Goal: Information Seeking & Learning: Learn about a topic

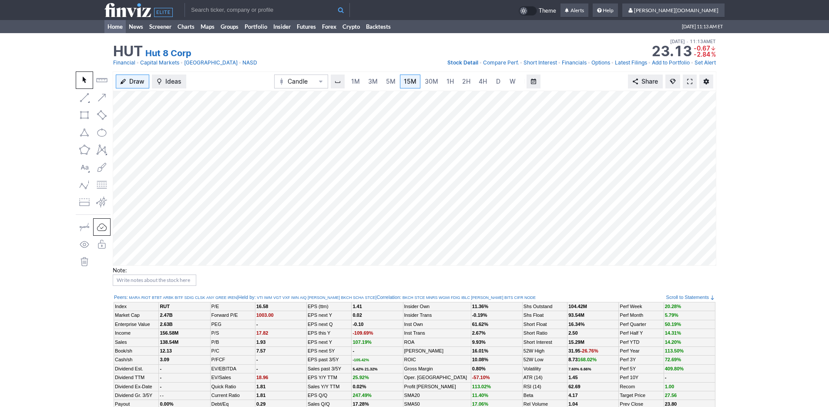
click at [111, 22] on link "Home" at bounding box center [114, 26] width 21 height 13
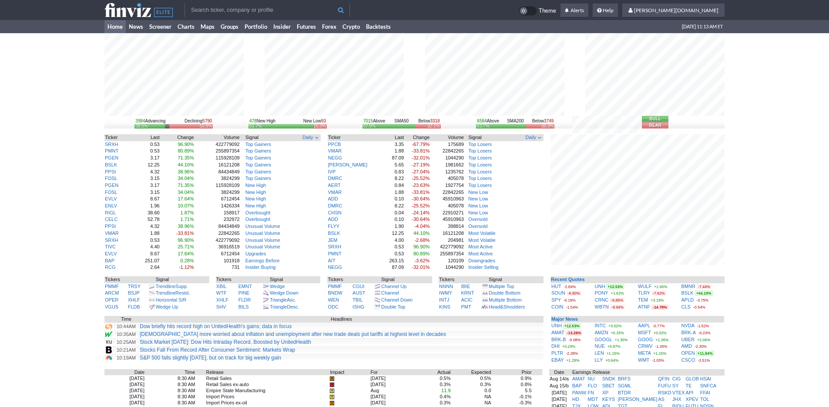
click at [756, 205] on div "3984 Advancing Declining 5790 38.5% 55.9% 478 New High New Low 93 83.7% 16.3% 7…" at bounding box center [414, 302] width 829 height 538
click at [235, 7] on input "text" at bounding box center [267, 10] width 165 height 14
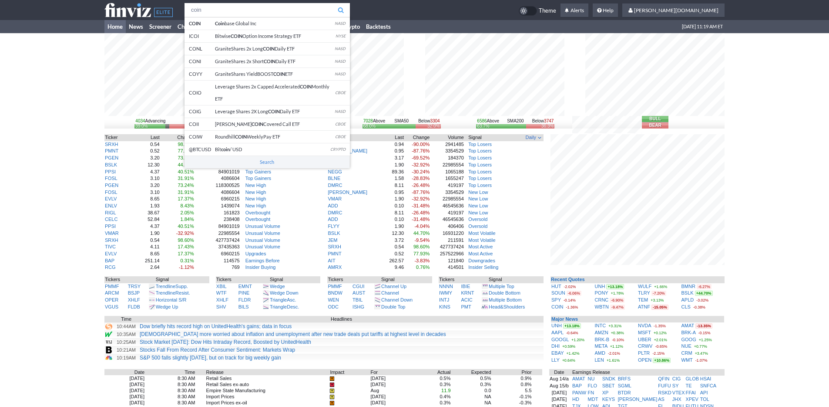
type input "coin"
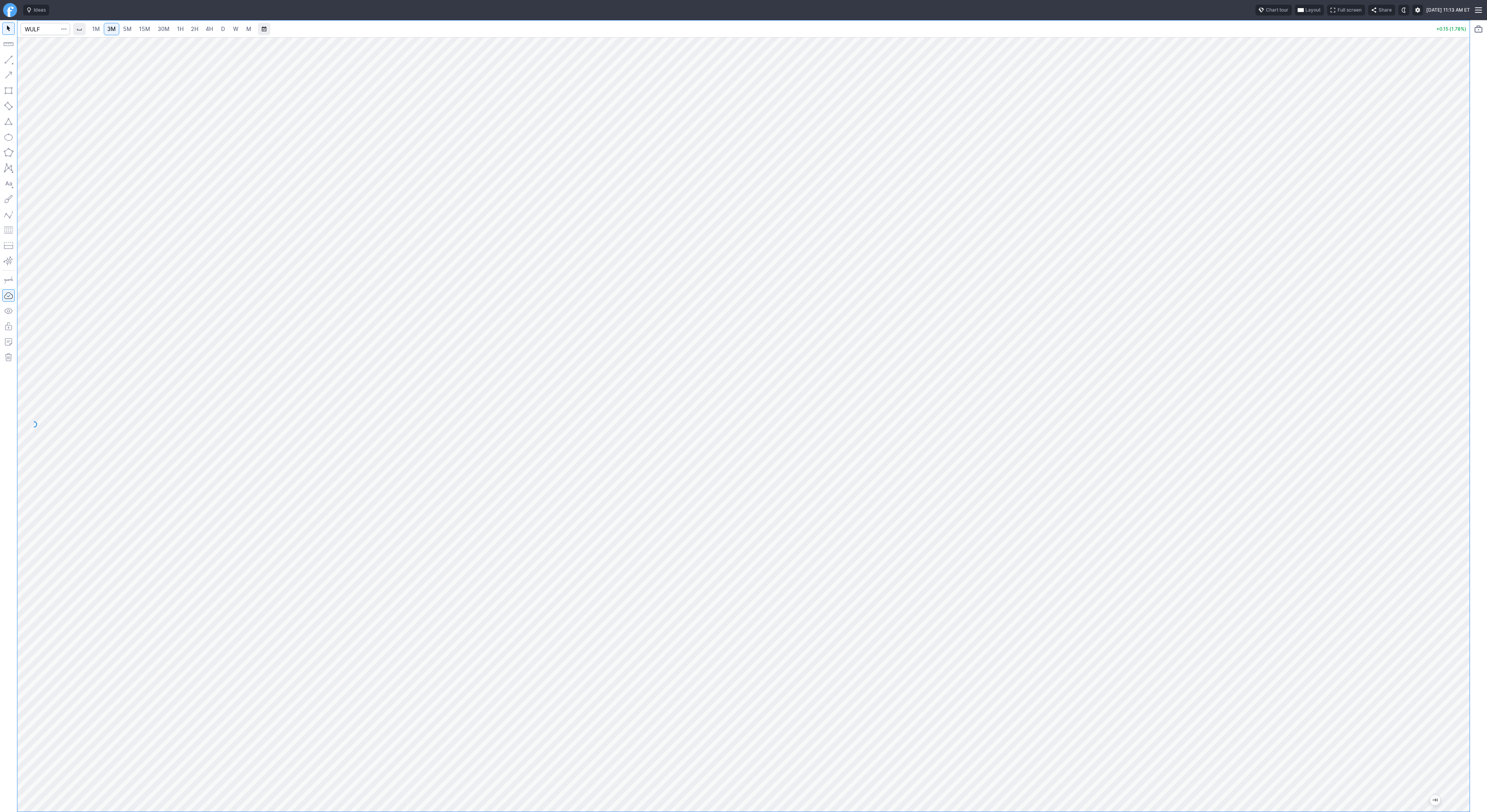
click at [206, 24] on link "4H" at bounding box center [209, 29] width 14 height 12
click at [133, 31] on link "5M" at bounding box center [127, 29] width 15 height 12
click at [0, 70] on html "Ideas Chart tour Layout Full screen Share Fri AUG 15 2025 11:14 AM ET 1M 3M 5M …" at bounding box center [744, 406] width 1487 height 812
click at [38, 28] on input "Search" at bounding box center [45, 29] width 50 height 12
type input "pony"
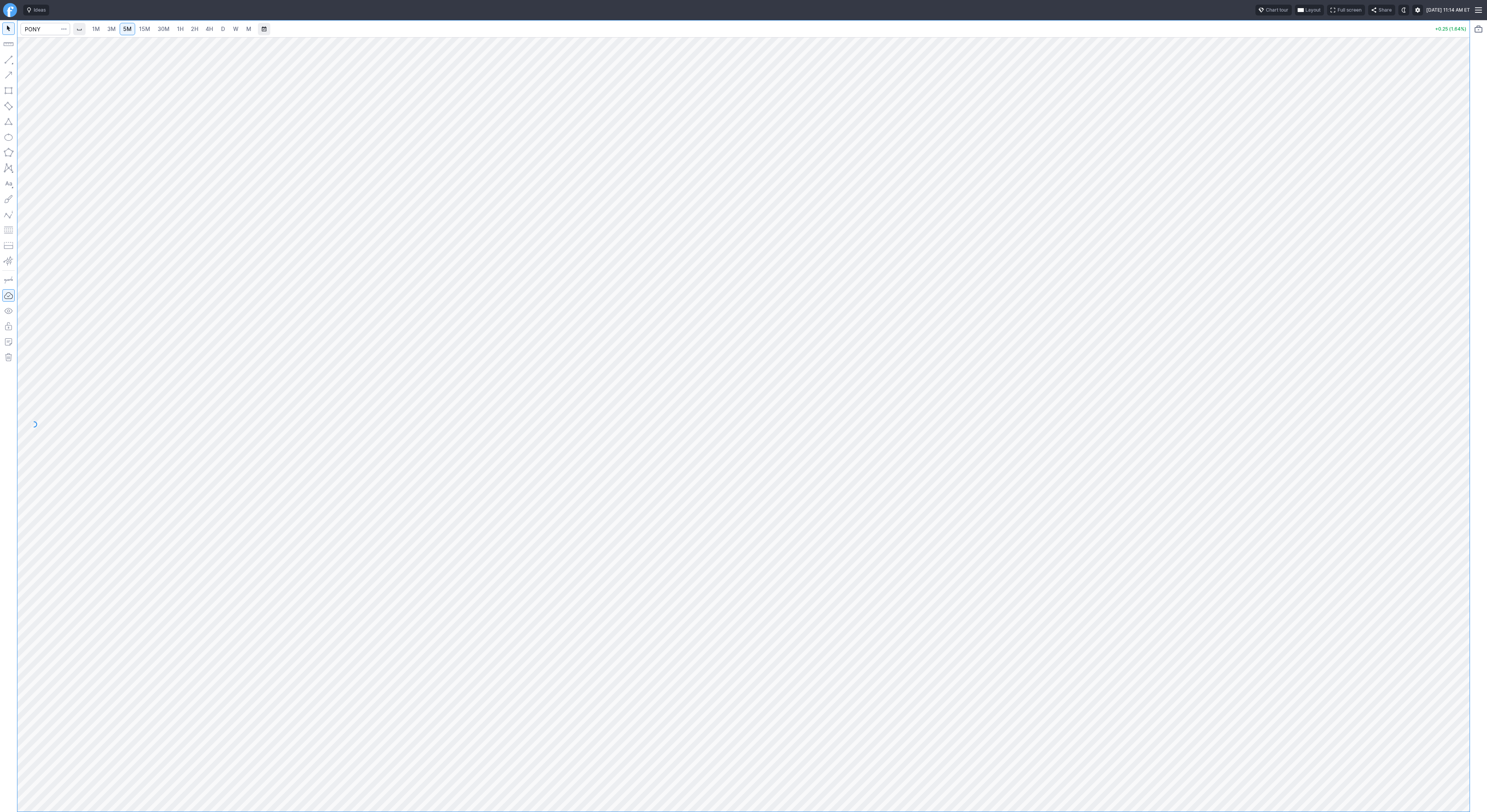
click at [222, 31] on span "D" at bounding box center [223, 28] width 4 height 6
click at [42, 28] on input "Search" at bounding box center [45, 29] width 50 height 12
click at [38, 29] on input "Search" at bounding box center [45, 29] width 50 height 12
type input "soun"
click at [109, 31] on span "3M" at bounding box center [112, 28] width 9 height 6
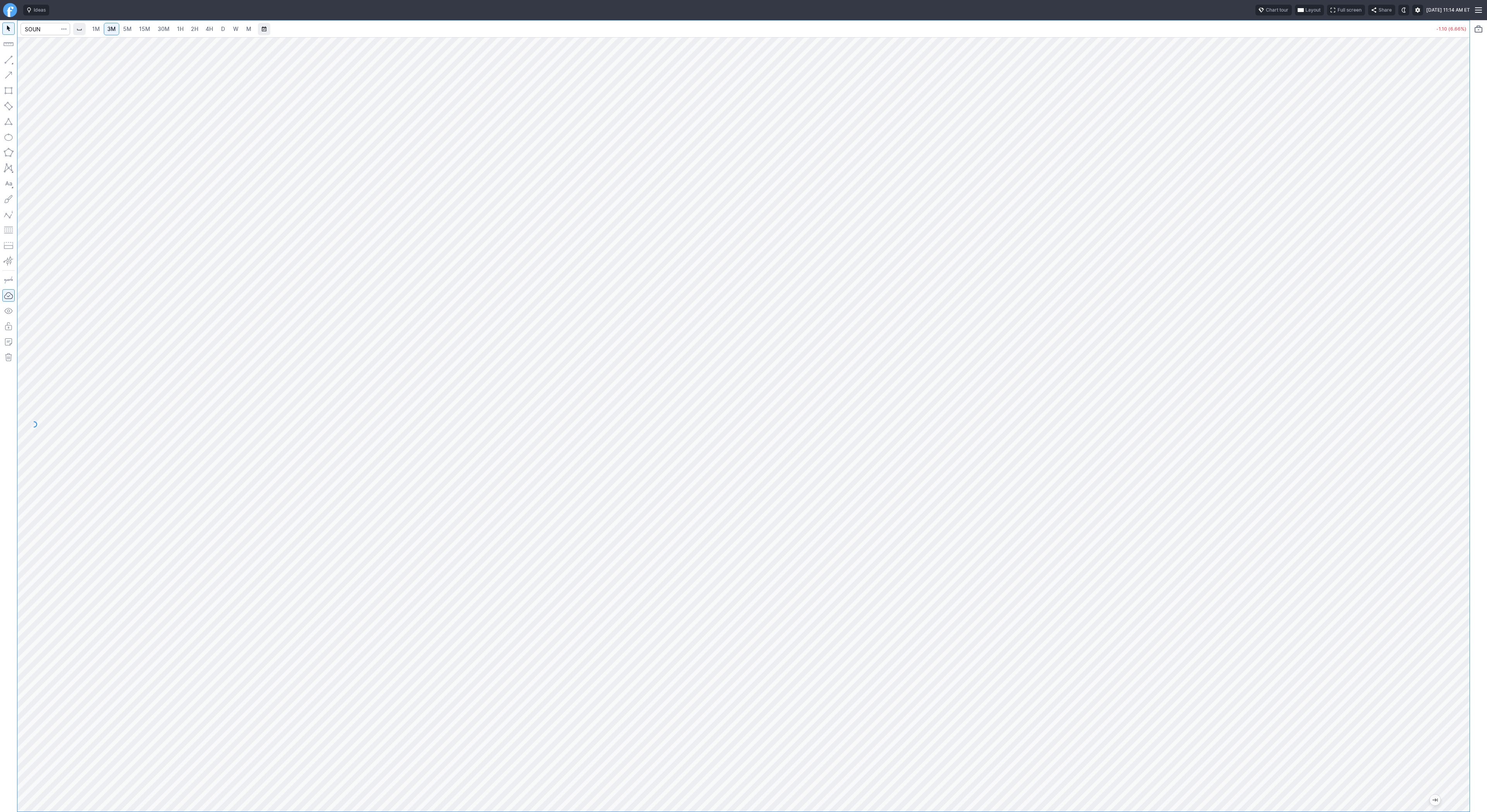
click at [177, 30] on span "1H" at bounding box center [180, 28] width 6 height 6
click at [124, 30] on span "5M" at bounding box center [127, 28] width 9 height 6
click at [51, 29] on input "Search" at bounding box center [45, 29] width 50 height 12
type input "btcusd"
click at [70, 44] on span "Bitcoin / USD" at bounding box center [73, 45] width 29 height 6
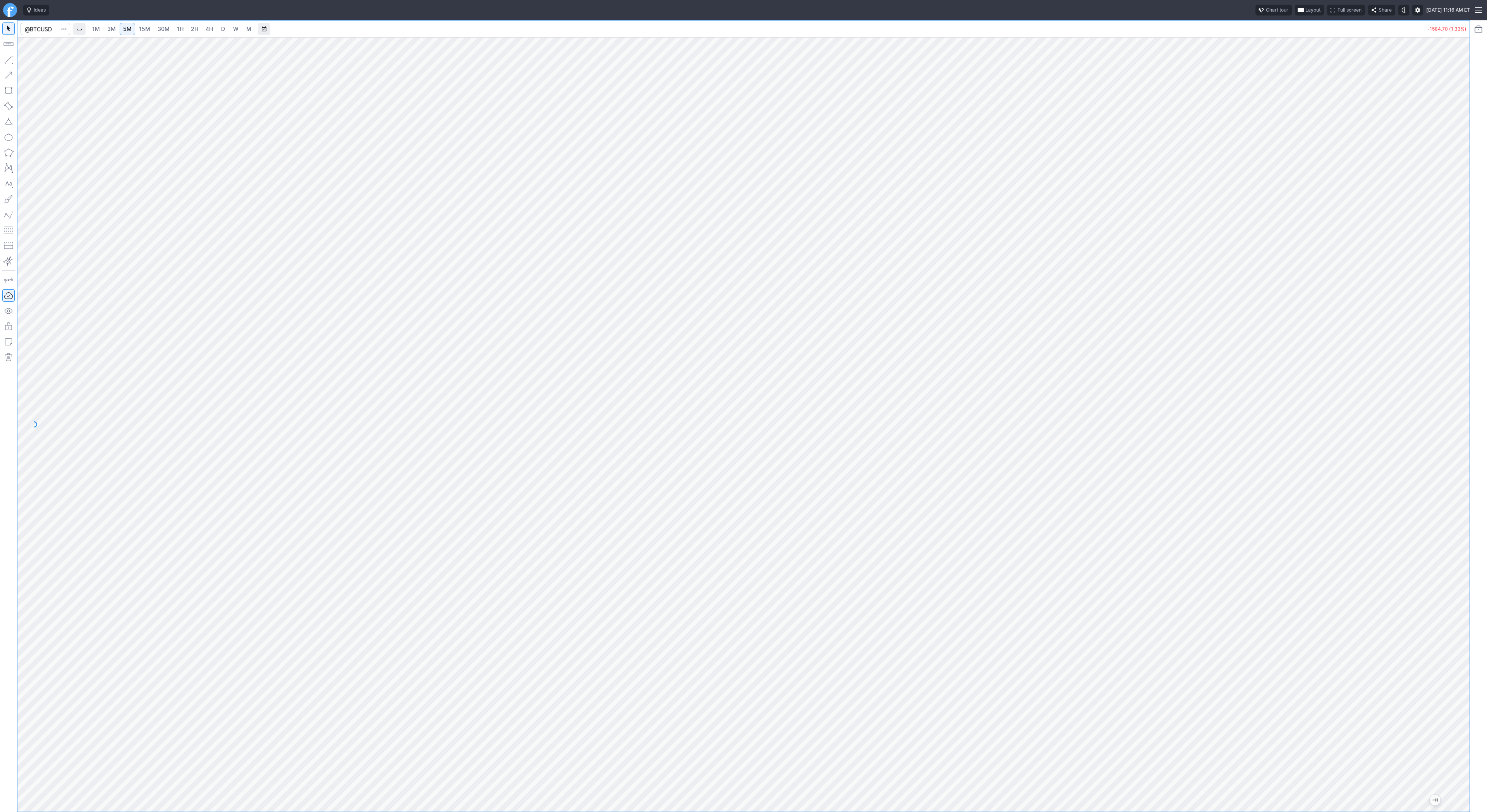
click at [207, 26] on span "4H" at bounding box center [209, 28] width 7 height 6
click at [112, 29] on span "3M" at bounding box center [112, 28] width 9 height 6
click at [48, 30] on input "Search" at bounding box center [45, 29] width 50 height 12
type input "@vx"
click at [51, 50] on button "@VX VIX Futures" at bounding box center [106, 45] width 164 height 11
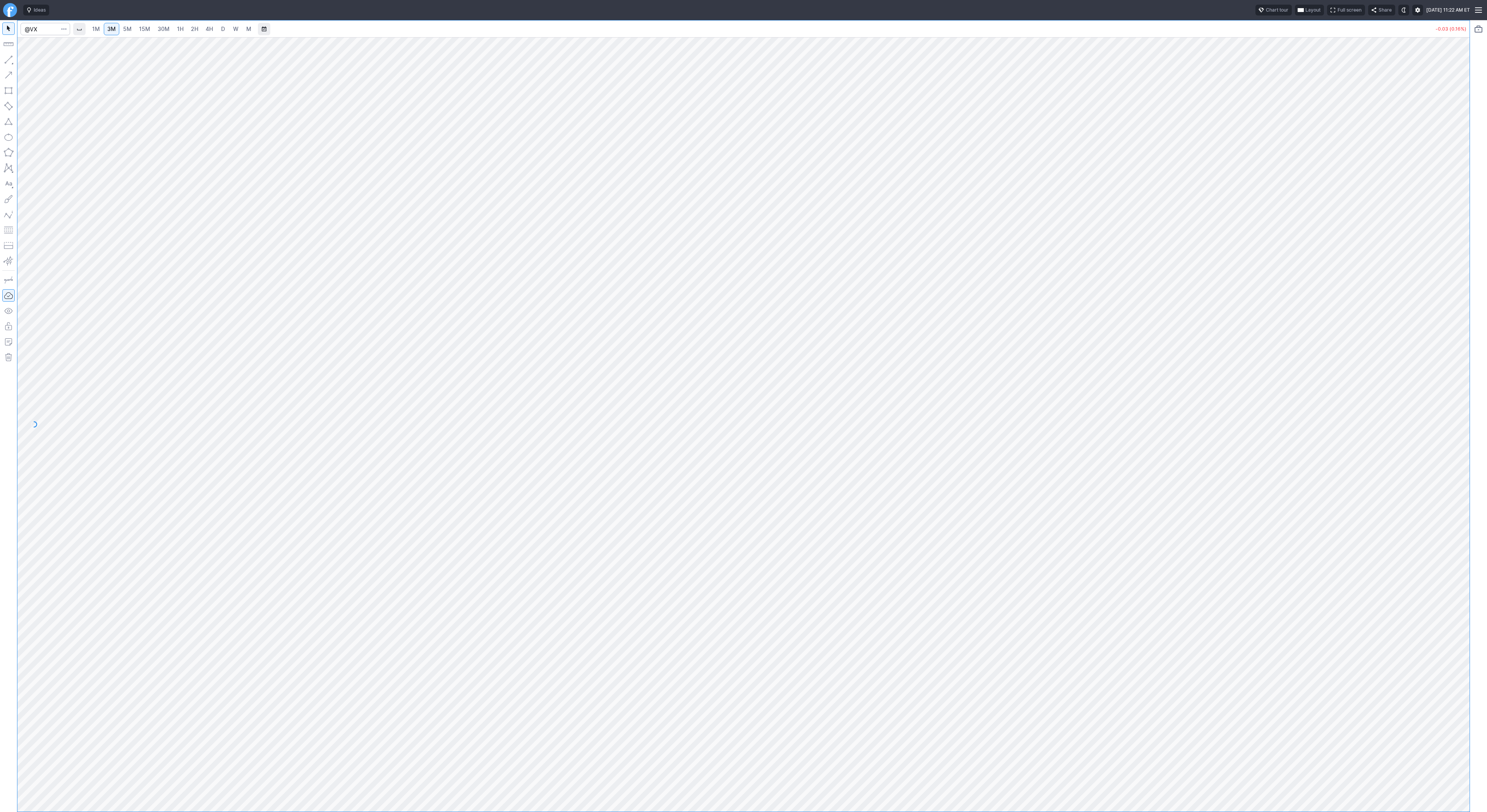
click at [206, 28] on span "4H" at bounding box center [209, 28] width 7 height 6
click at [222, 28] on span "D" at bounding box center [223, 28] width 4 height 6
click at [234, 24] on link "W" at bounding box center [236, 29] width 12 height 12
click at [221, 31] on span "D" at bounding box center [223, 28] width 4 height 6
click at [35, 61] on span "Line" at bounding box center [44, 61] width 31 height 8
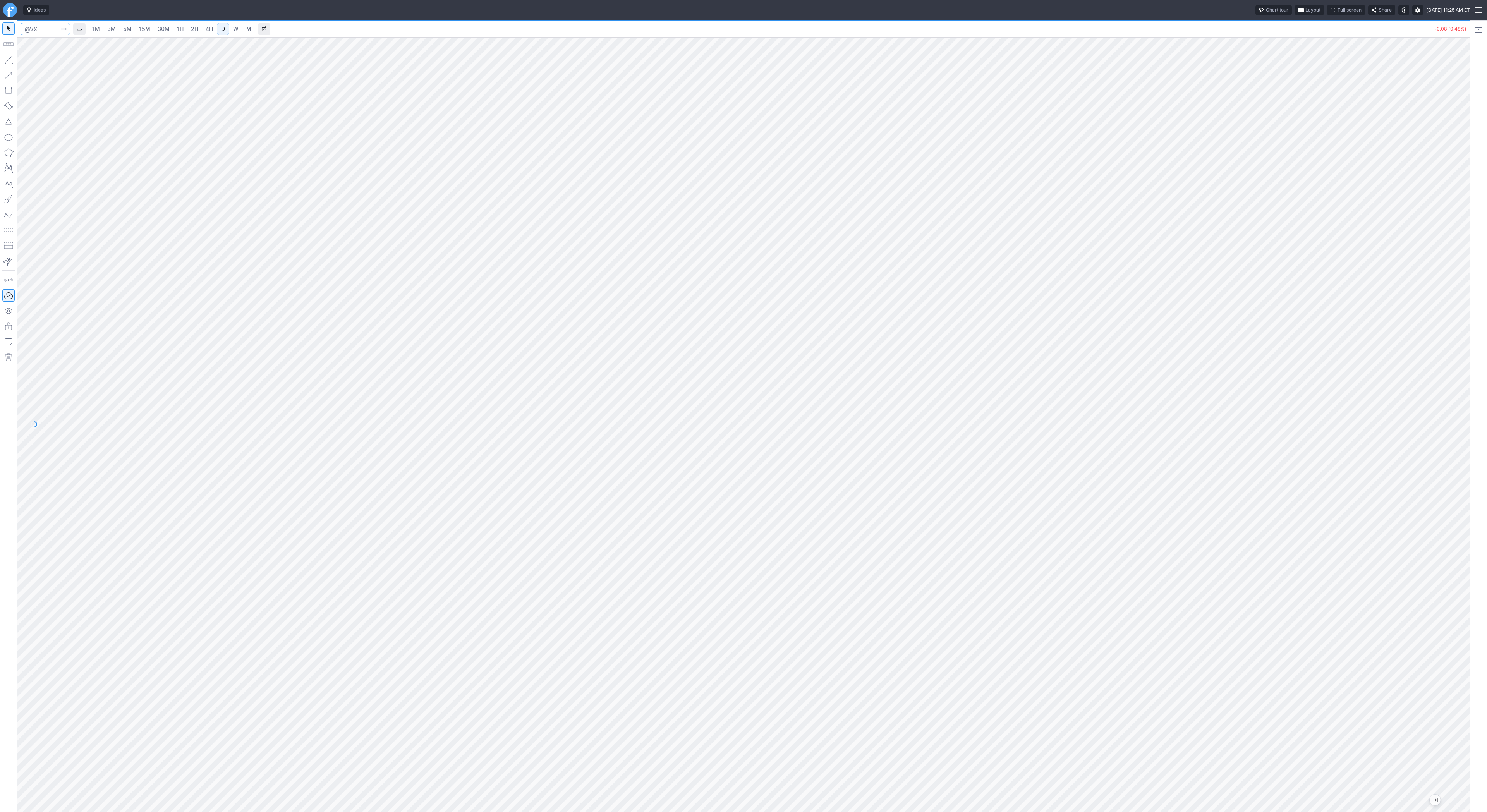
click at [45, 27] on input "Search" at bounding box center [45, 29] width 50 height 12
type input "wulf"
click at [44, 45] on span "WULF" at bounding box center [40, 45] width 25 height 6
click at [108, 28] on span "3M" at bounding box center [112, 28] width 9 height 6
click at [38, 29] on input "Search" at bounding box center [45, 29] width 50 height 12
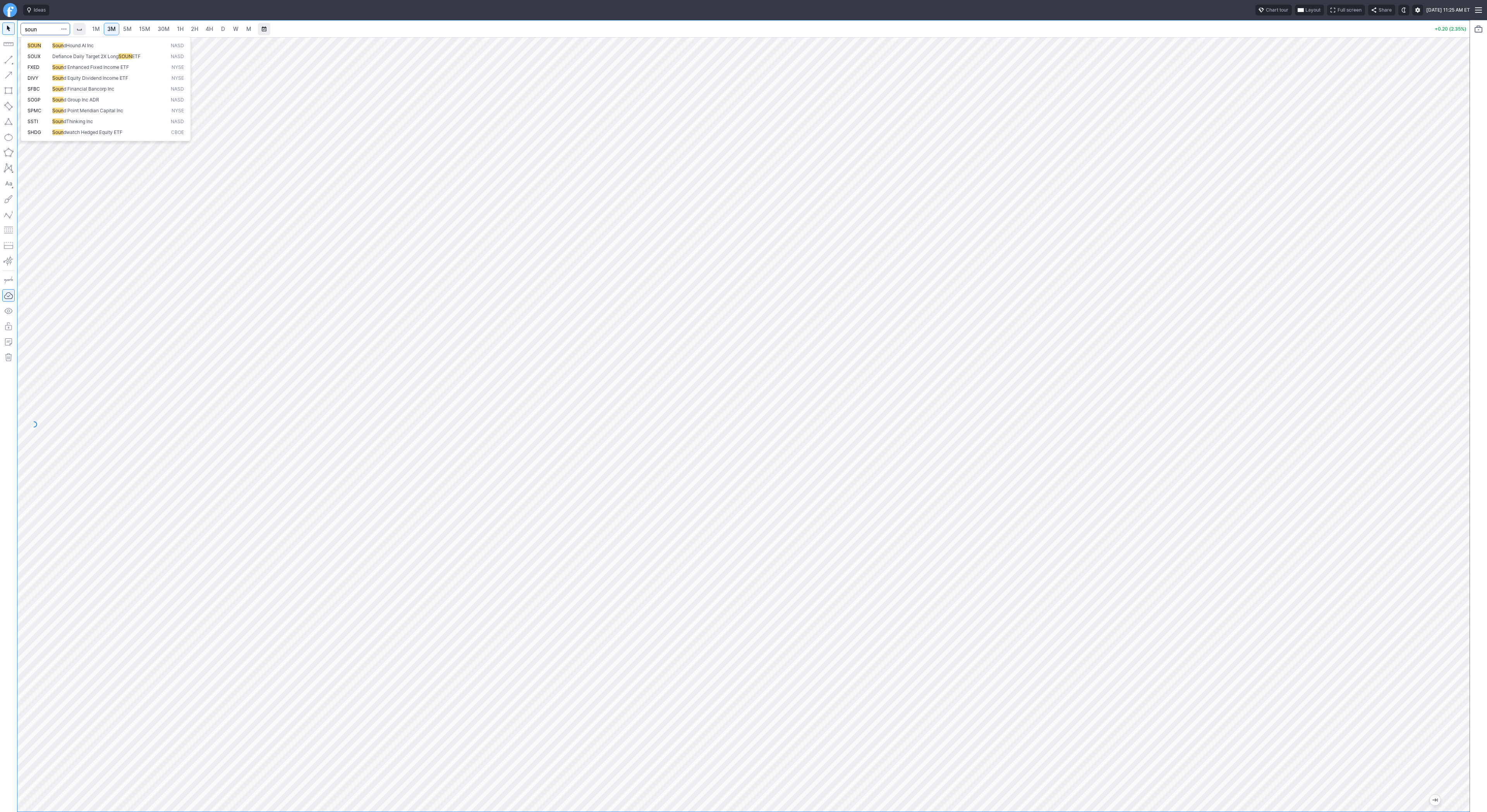
type input "soun"
click at [175, 30] on link "1H" at bounding box center [180, 29] width 13 height 12
click at [205, 26] on span "4H" at bounding box center [209, 28] width 7 height 6
click at [222, 28] on span "D" at bounding box center [223, 28] width 4 height 6
click at [111, 28] on span "3M" at bounding box center [112, 28] width 9 height 6
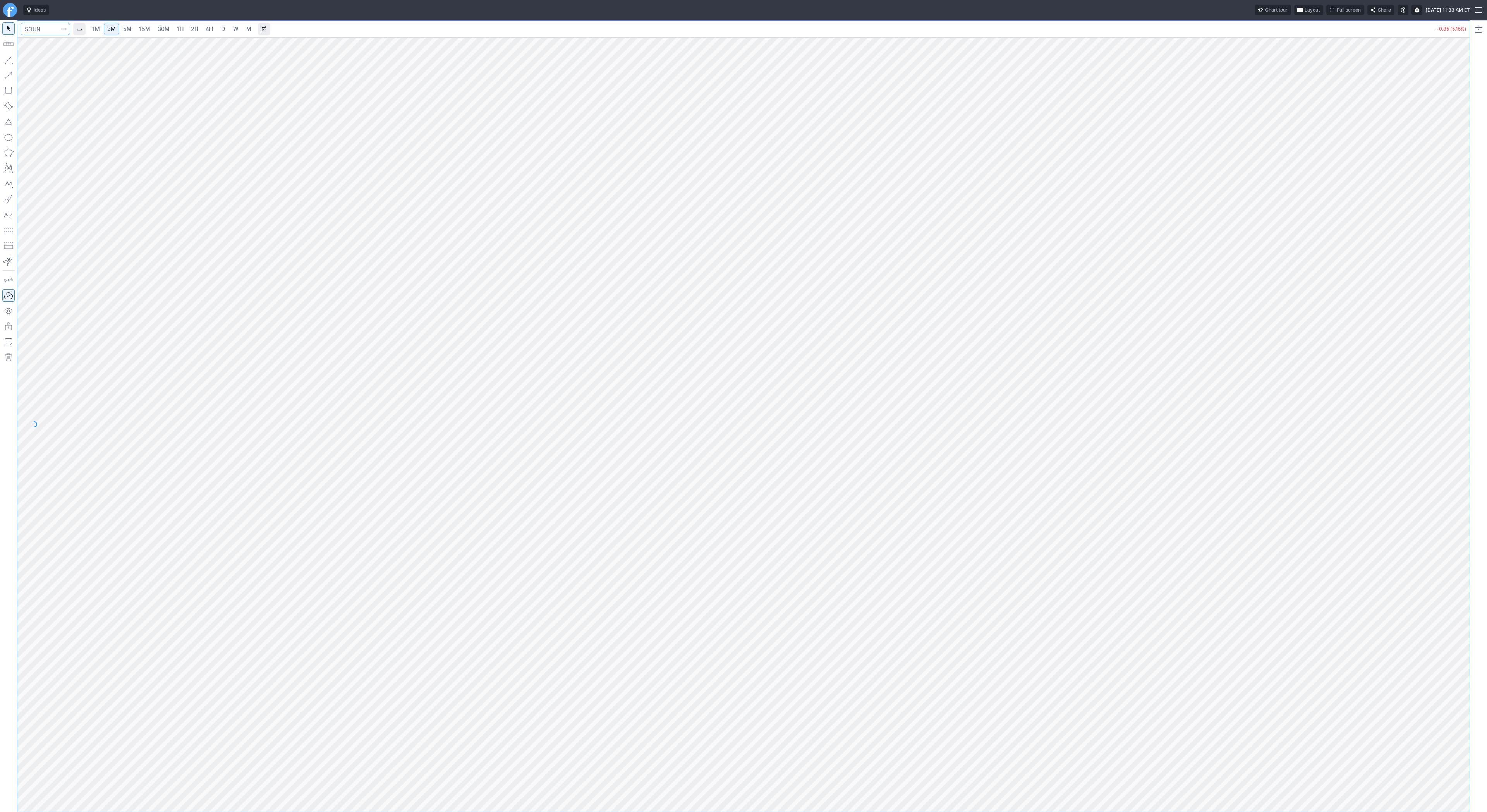
click at [44, 33] on input "Search" at bounding box center [45, 29] width 50 height 12
type input "coin"
click at [44, 28] on input "Search" at bounding box center [45, 29] width 50 height 12
click at [168, 28] on link "30M" at bounding box center [163, 29] width 19 height 12
click at [51, 31] on input "Search" at bounding box center [45, 29] width 50 height 12
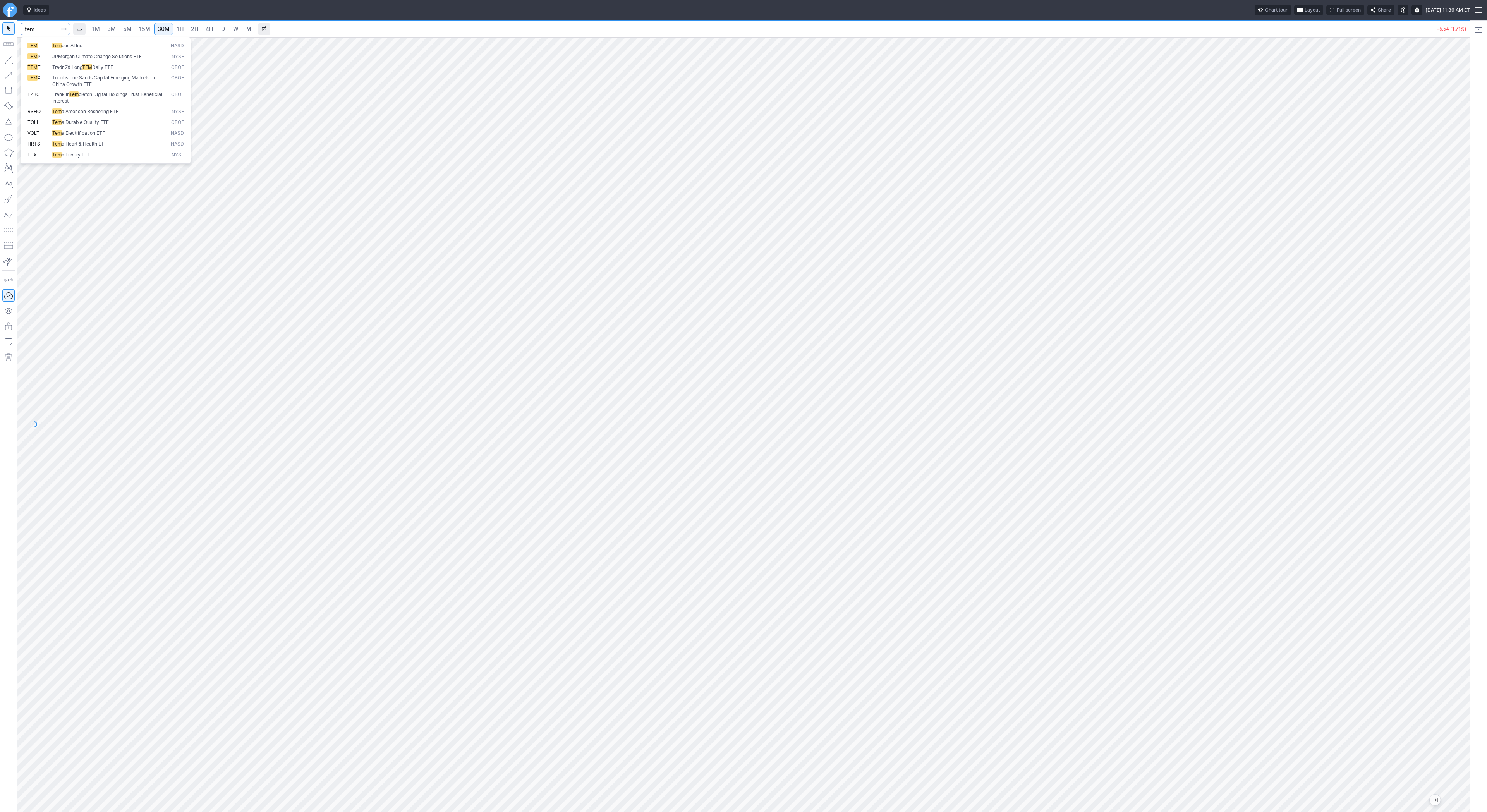
type input "tem"
click at [72, 42] on button "TEM Tem pus AI Inc NASD" at bounding box center [106, 45] width 164 height 11
click at [225, 26] on link "D" at bounding box center [223, 29] width 12 height 12
click at [51, 31] on input "Search" at bounding box center [45, 29] width 50 height 12
type input "blsh"
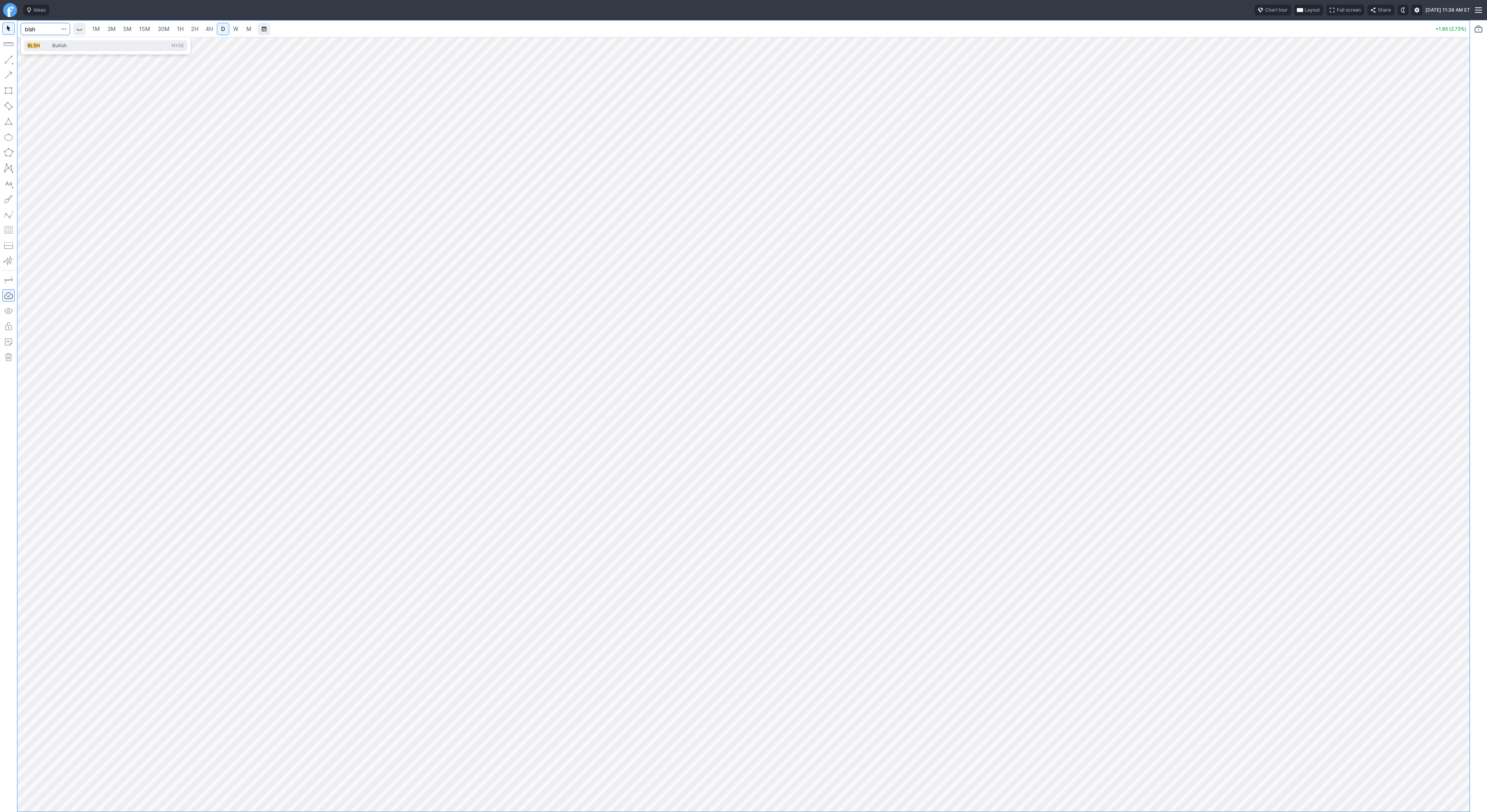
click at [61, 44] on span "Bullish" at bounding box center [60, 45] width 14 height 6
click at [137, 30] on link "15M" at bounding box center [144, 29] width 18 height 12
click at [118, 30] on link "3M" at bounding box center [111, 29] width 15 height 12
click at [157, 29] on span "30M" at bounding box center [163, 28] width 12 height 6
click at [42, 25] on input "Search" at bounding box center [45, 29] width 50 height 12
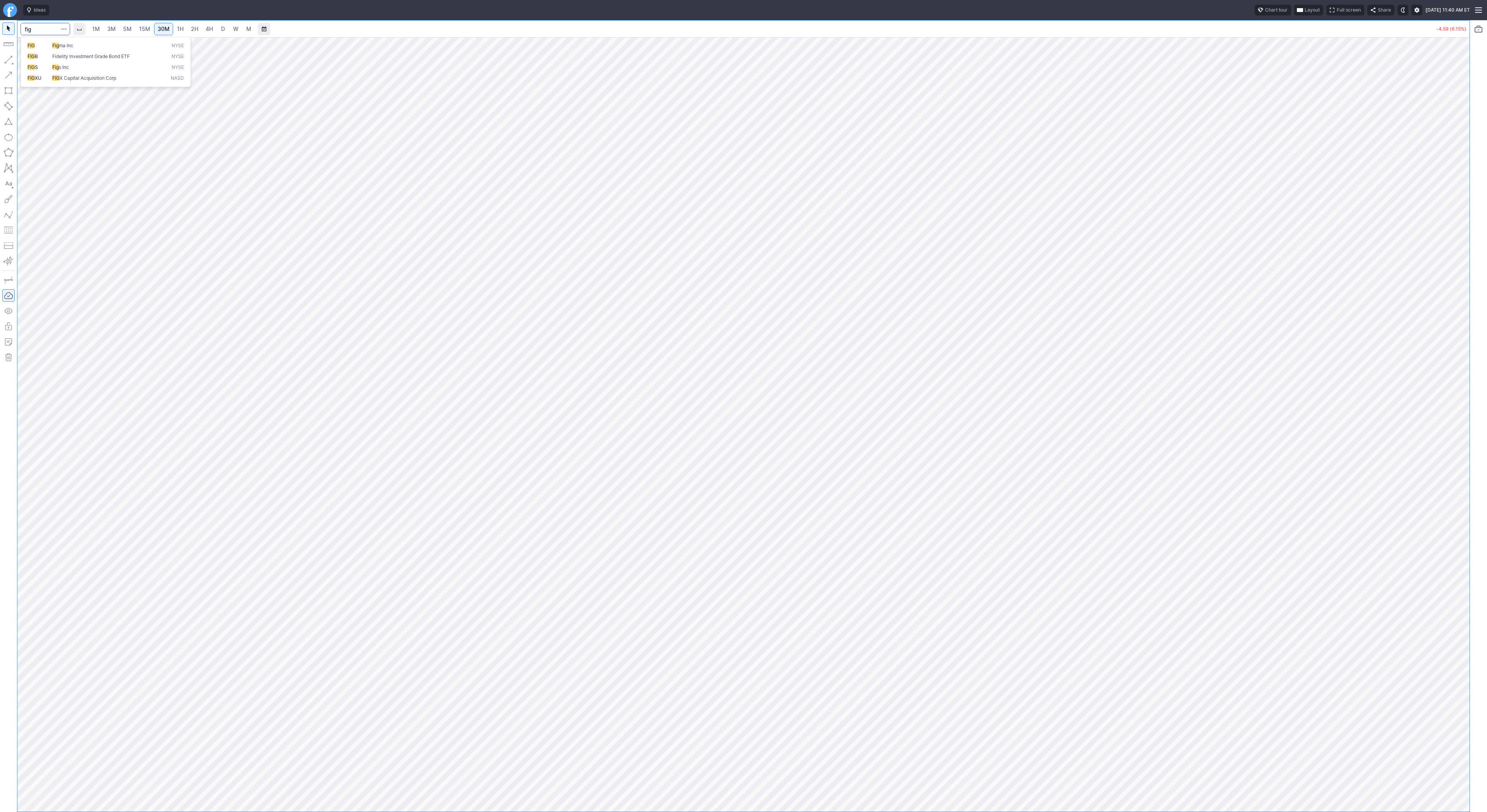
type input "fig"
click at [51, 44] on span "Fig ma Inc" at bounding box center [109, 45] width 118 height 6
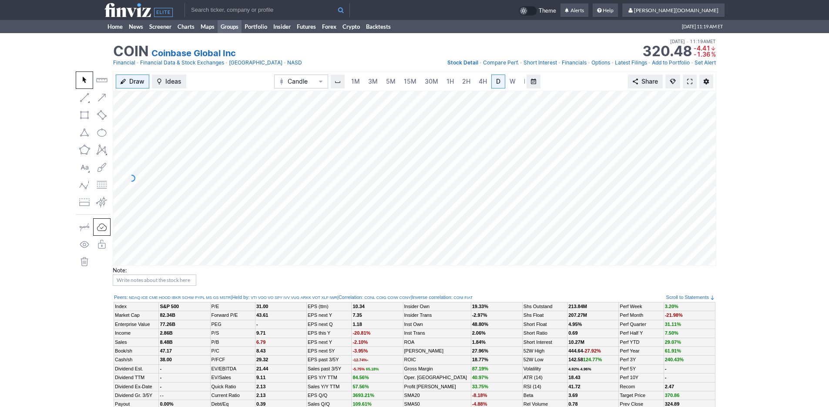
scroll to position [0, 9]
click at [146, 87] on div "Draw Ideas Candle 1M 3M 5M 15M 30M 1H 2H 4H D W M Share" at bounding box center [415, 168] width 604 height 194
click at [365, 80] on span "3M" at bounding box center [365, 80] width 10 height 7
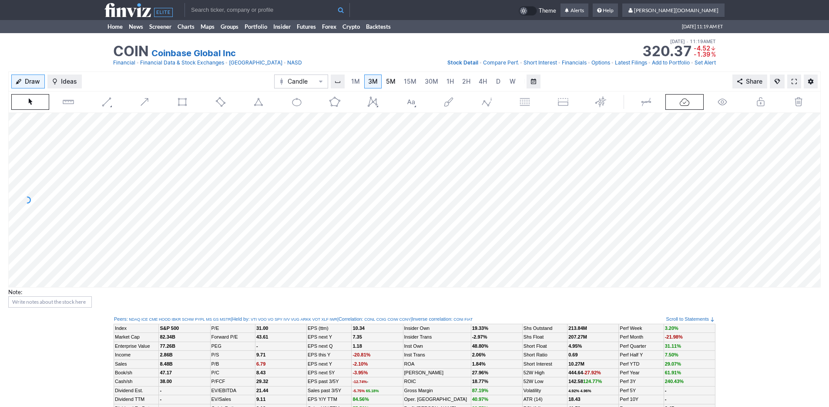
click at [397, 77] on link "5M" at bounding box center [390, 81] width 17 height 14
click at [425, 78] on span "30M" at bounding box center [431, 80] width 13 height 7
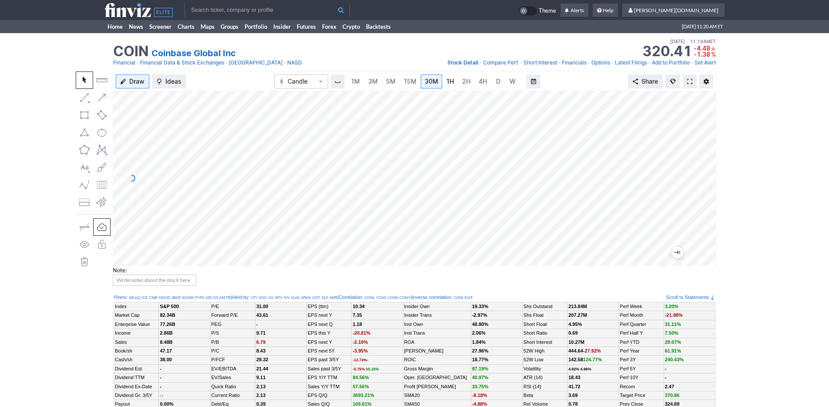
click at [450, 84] on span "1H" at bounding box center [450, 80] width 7 height 7
click at [365, 82] on span "3M" at bounding box center [365, 80] width 10 height 7
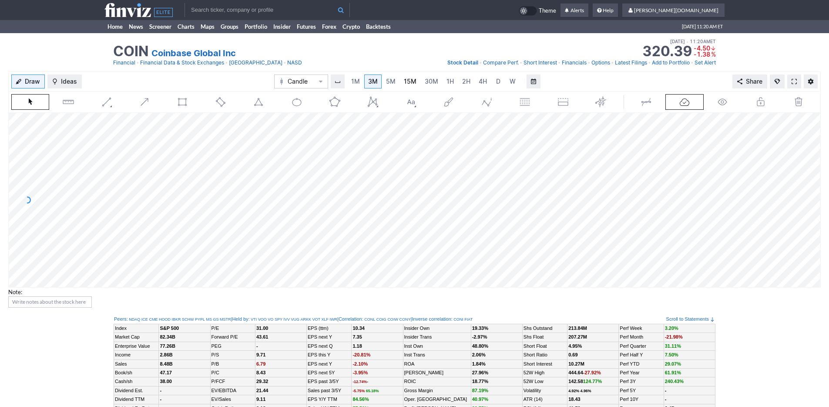
click at [404, 80] on span "15M" at bounding box center [410, 80] width 13 height 7
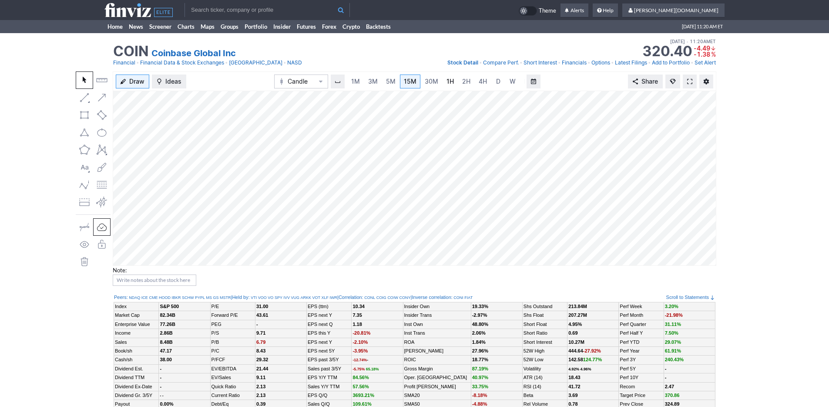
click at [455, 80] on link "1H" at bounding box center [450, 81] width 15 height 14
click at [362, 81] on span "3M" at bounding box center [365, 80] width 10 height 7
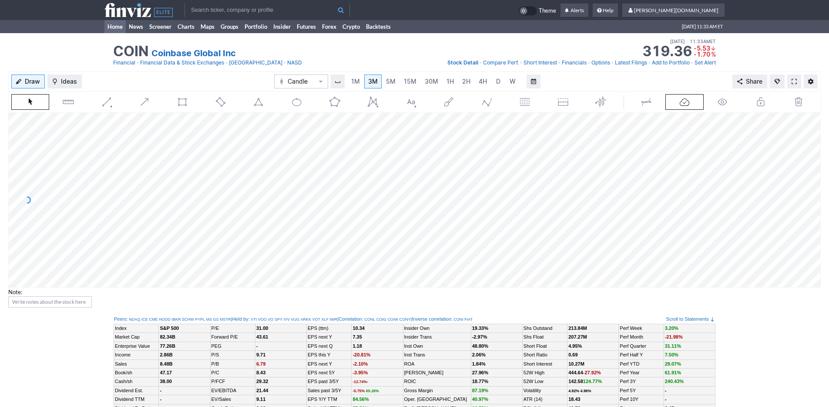
click at [107, 26] on link "Home" at bounding box center [114, 26] width 21 height 13
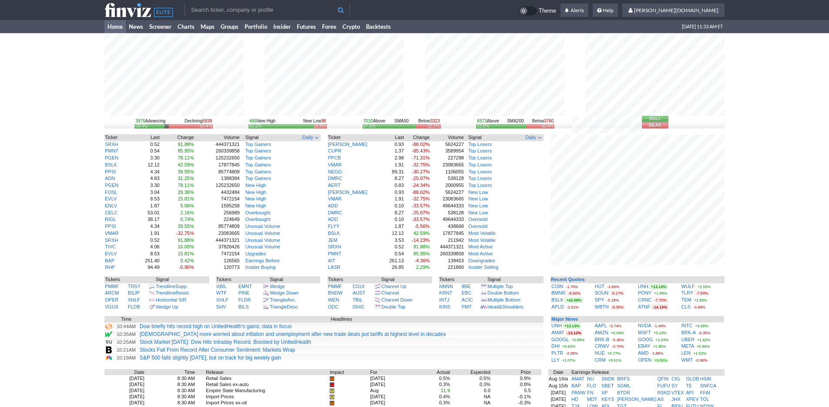
click at [749, 310] on div "3976 Advancing Declining 5839 38.4% 56.4% 485 New High New Low 98 83.2% 16.8% 7…" at bounding box center [414, 302] width 829 height 538
click at [104, 28] on link "Home" at bounding box center [114, 26] width 21 height 13
click at [757, 299] on div "4012 Advancing Declining 5801 38.8% 56.0% 487 New High New Low 98 83.2% 16.8% 7…" at bounding box center [414, 302] width 829 height 538
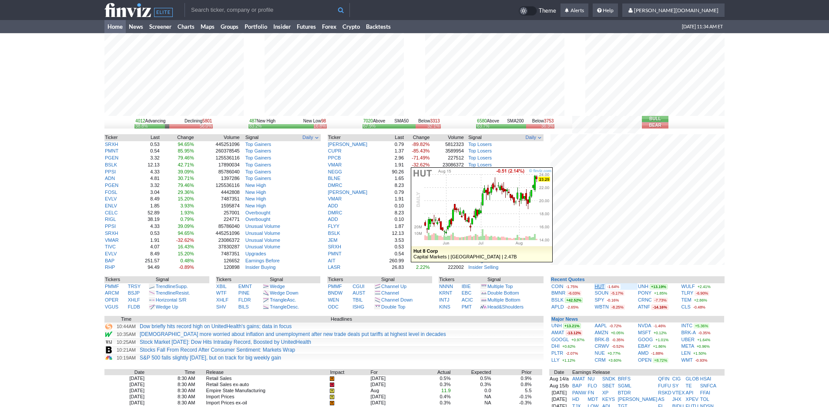
click at [598, 287] on link "HUT" at bounding box center [600, 285] width 10 height 5
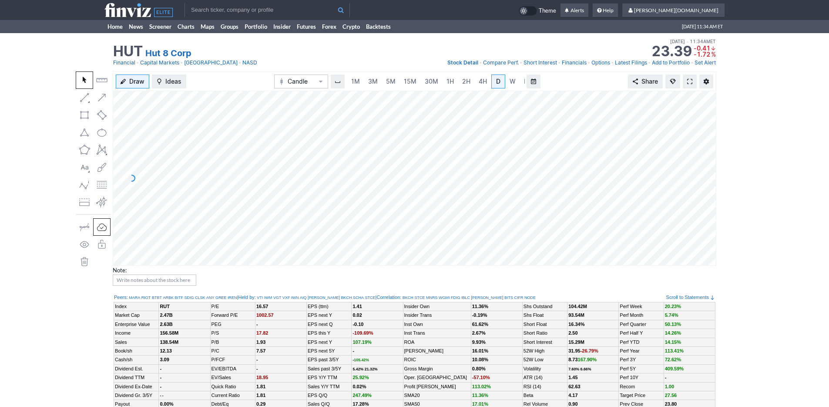
scroll to position [0, 9]
click at [369, 77] on link "3M" at bounding box center [364, 81] width 17 height 14
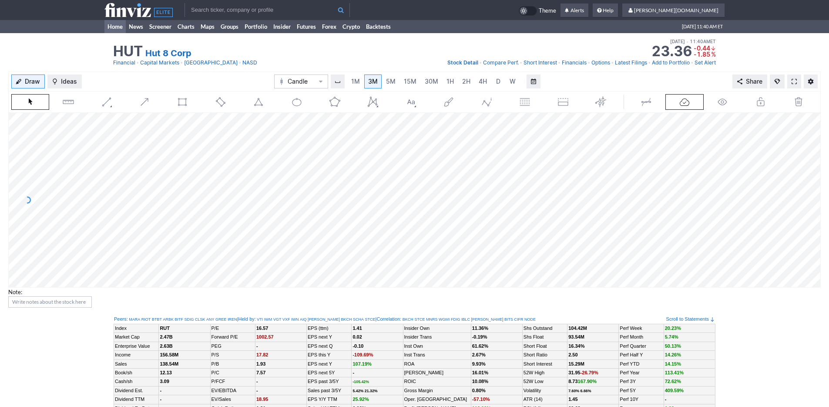
click at [112, 27] on link "Home" at bounding box center [114, 26] width 21 height 13
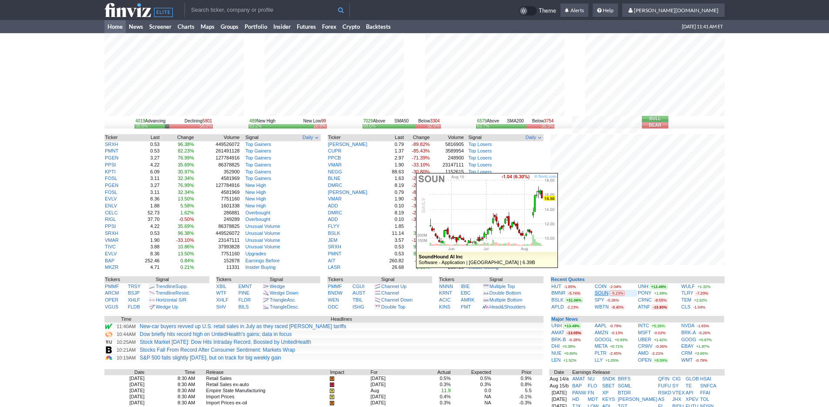
click at [603, 293] on link "SOUN" at bounding box center [602, 292] width 14 height 5
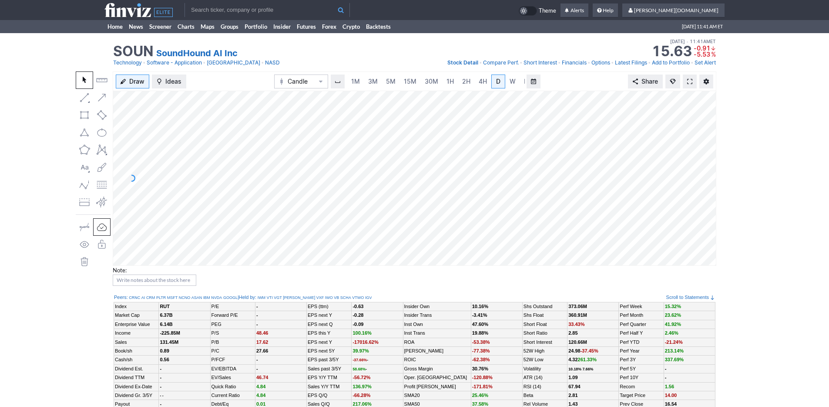
scroll to position [0, 9]
click at [363, 81] on span "3M" at bounding box center [365, 80] width 10 height 7
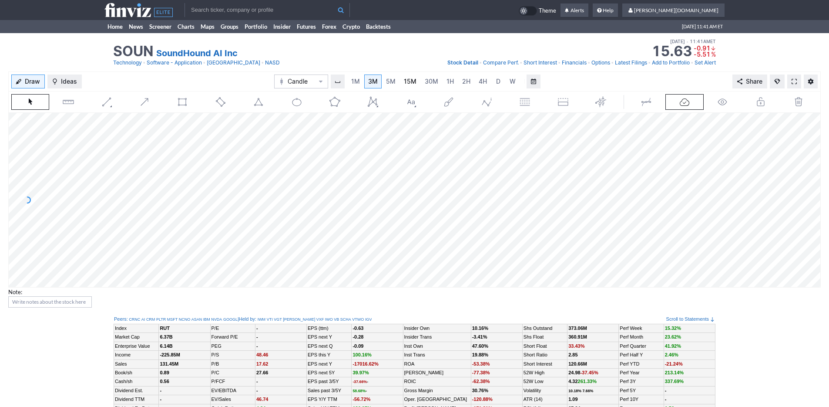
click at [404, 80] on span "15M" at bounding box center [410, 80] width 13 height 7
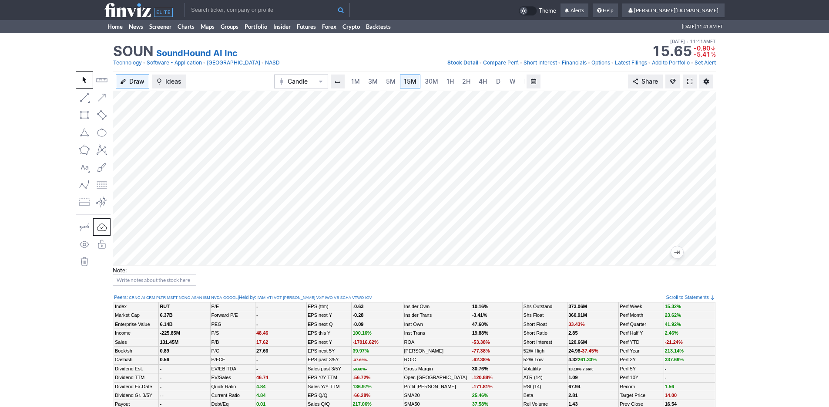
click at [691, 81] on span at bounding box center [689, 81] width 5 height 7
click at [377, 79] on span "3M" at bounding box center [373, 80] width 10 height 7
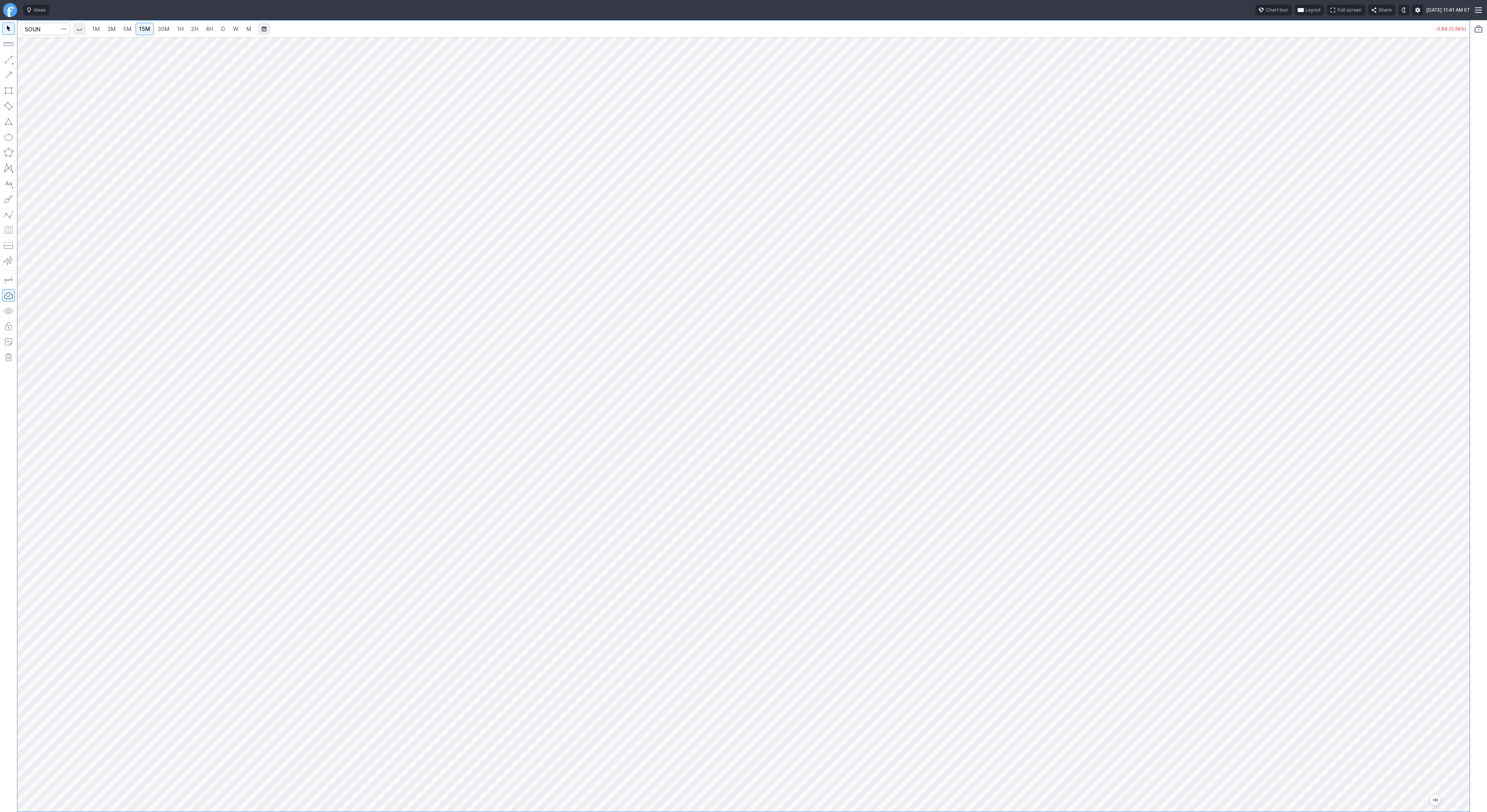
click at [180, 31] on span "1H" at bounding box center [180, 28] width 6 height 6
click at [38, 32] on input "Search" at bounding box center [45, 29] width 50 height 12
type input "gbtc"
click at [44, 52] on div "GBTC Grayscale Bitcoin Trust NYSE" at bounding box center [106, 45] width 171 height 18
click at [47, 46] on span "GBTC" at bounding box center [40, 45] width 25 height 6
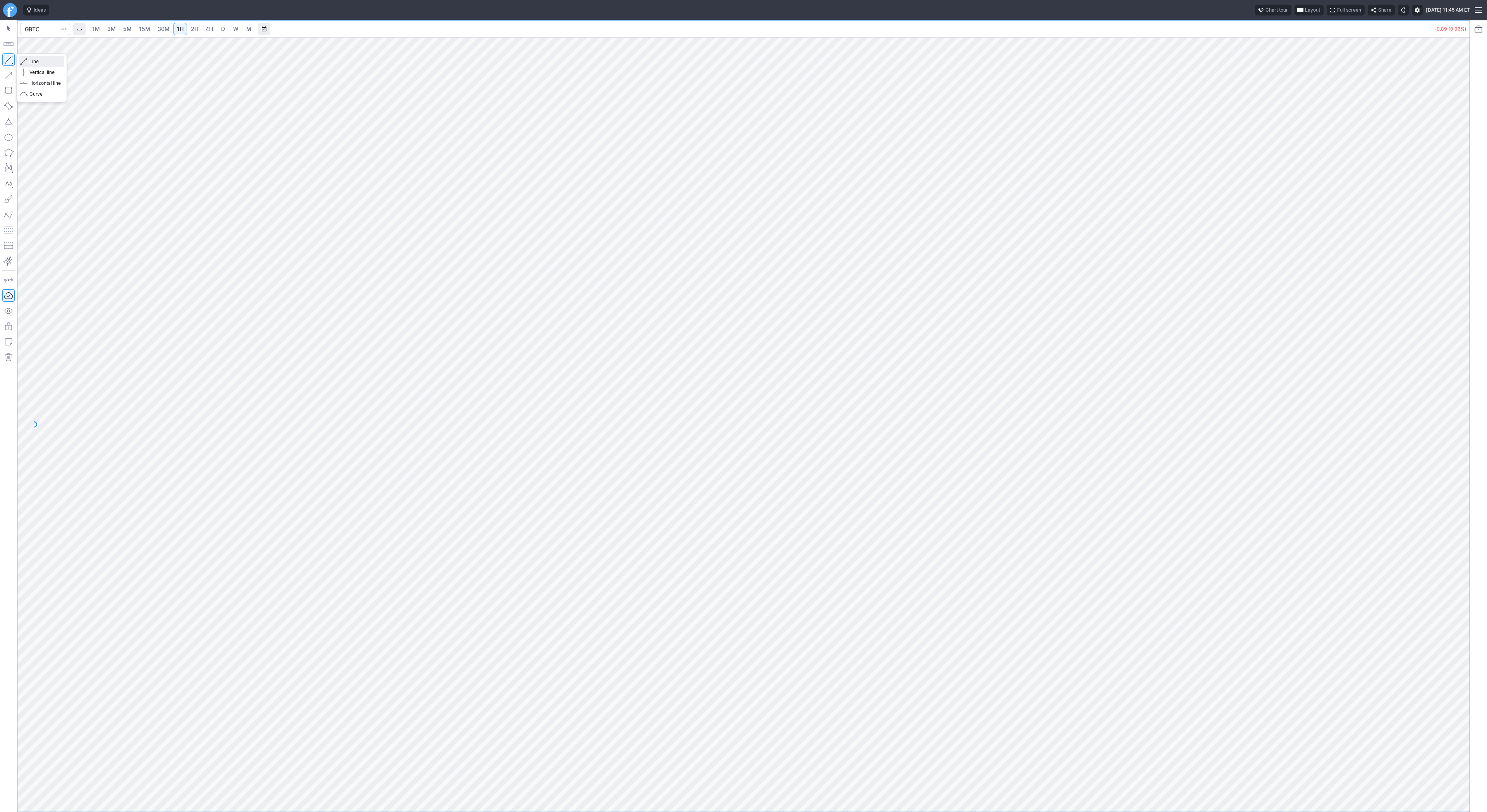
click at [28, 61] on button "Line" at bounding box center [41, 61] width 45 height 11
click at [31, 60] on span "Line" at bounding box center [44, 61] width 31 height 8
click at [113, 28] on span "3M" at bounding box center [112, 28] width 9 height 6
click at [46, 27] on input "Search" at bounding box center [45, 29] width 50 height 12
type input "coin"
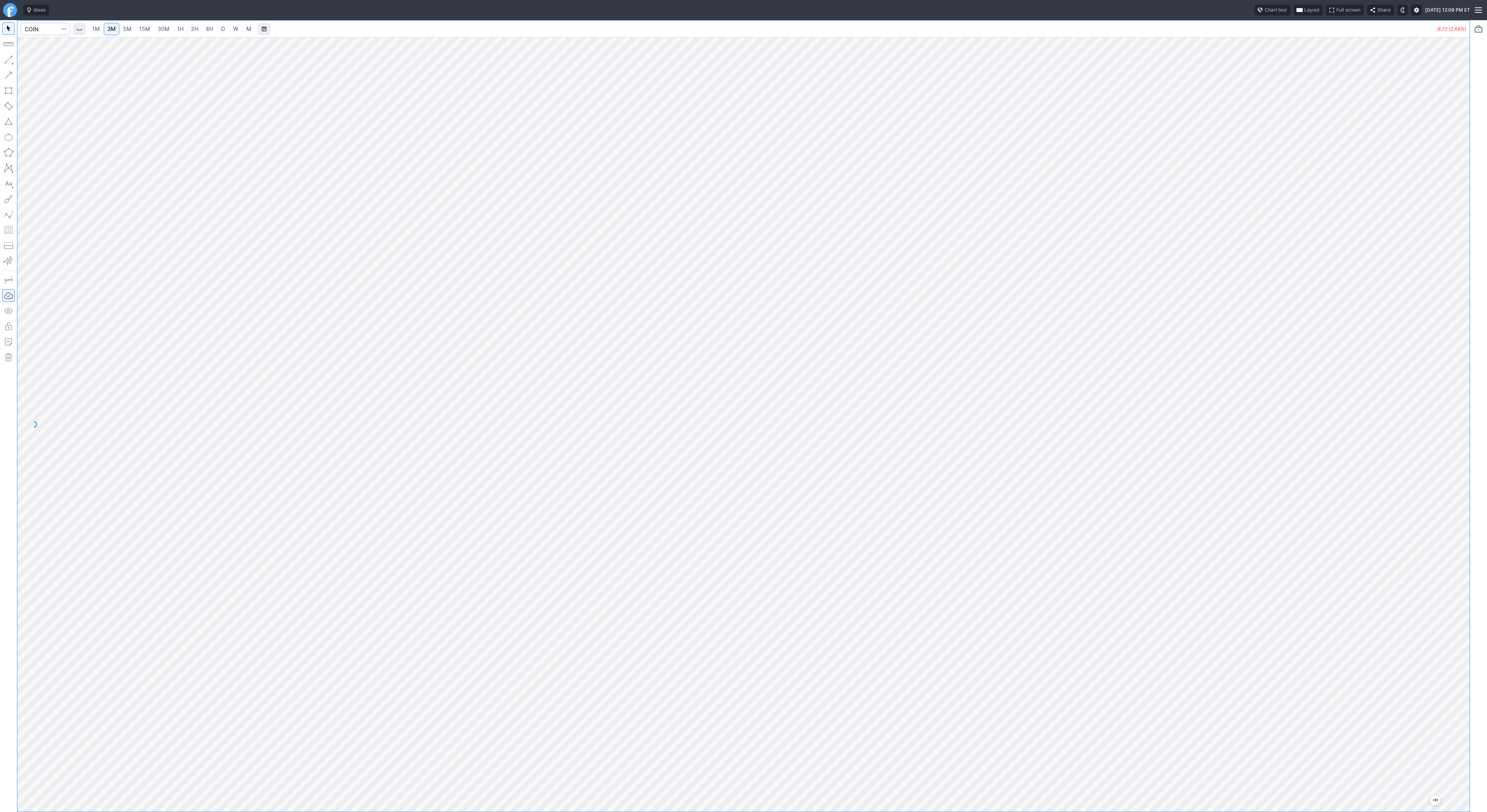
click at [191, 24] on link "2H" at bounding box center [195, 29] width 14 height 12
click at [50, 30] on input "Search" at bounding box center [45, 29] width 50 height 12
type input "conl"
click at [33, 26] on input "Search" at bounding box center [45, 29] width 50 height 12
type input "btcusd"
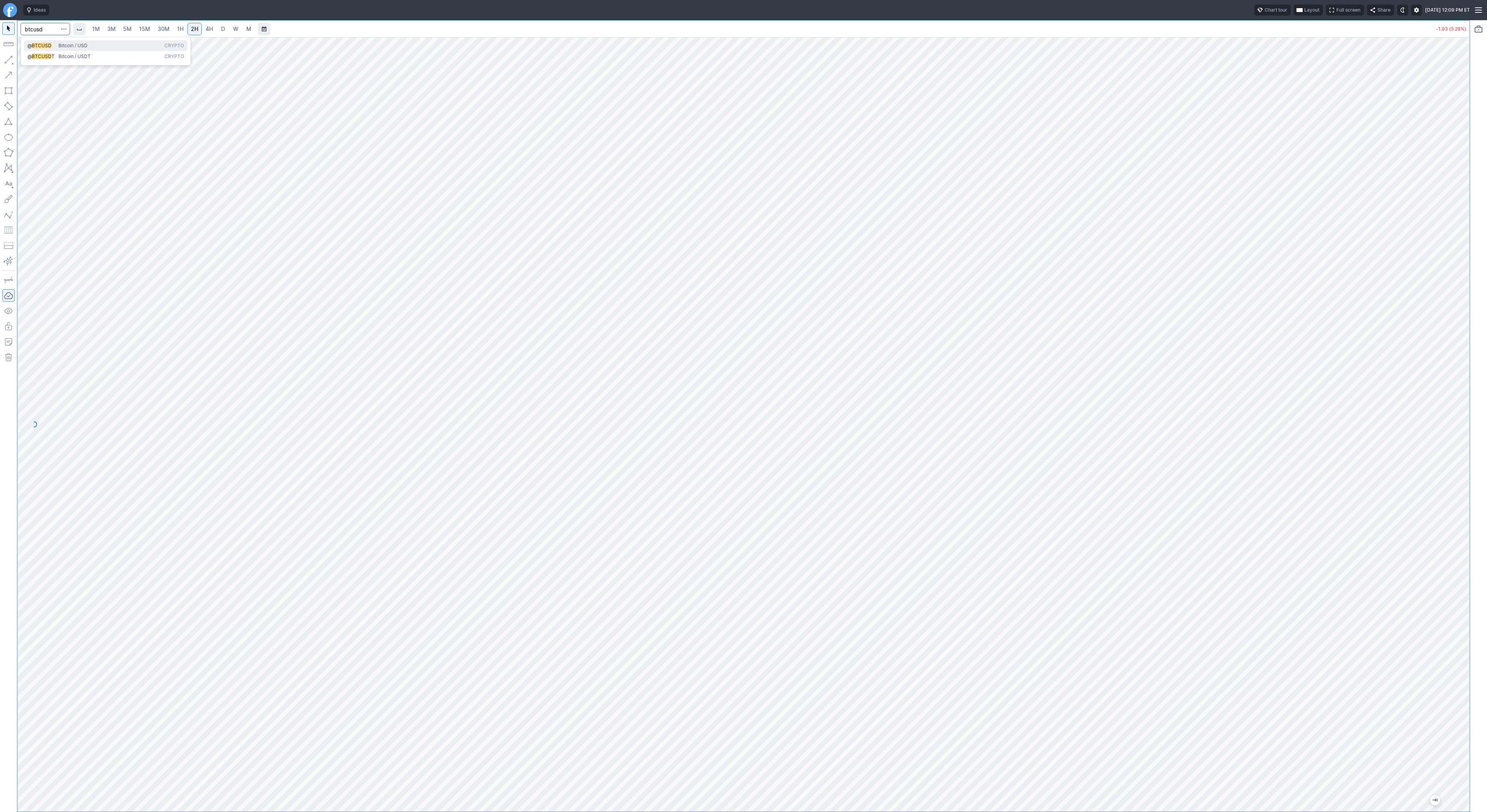
click at [35, 47] on span "BTCUSD" at bounding box center [42, 45] width 20 height 6
click at [210, 28] on span "4H" at bounding box center [209, 28] width 7 height 6
click at [0, 84] on html "Ideas Chart tour Layout Full screen Share Fri AUG 15 2025 12:09 PM ET 1M 3M 5M …" at bounding box center [744, 406] width 1487 height 812
click at [3, 57] on button "button" at bounding box center [9, 60] width 12 height 12
click at [34, 60] on span "Line" at bounding box center [44, 61] width 31 height 8
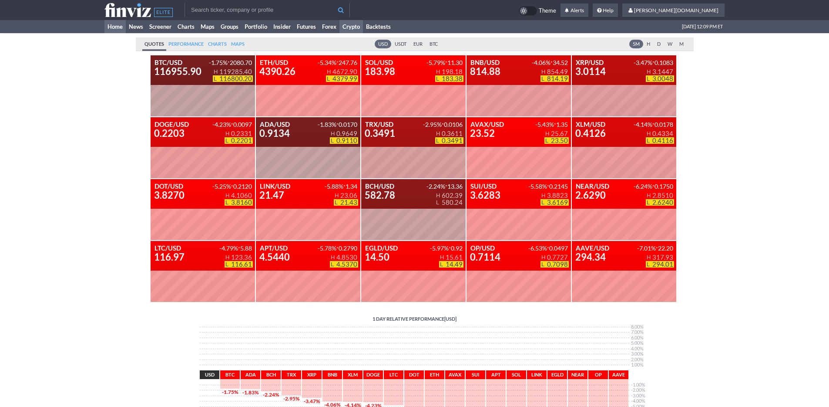
click at [116, 27] on link "Home" at bounding box center [114, 26] width 21 height 13
